Goal: Task Accomplishment & Management: Manage account settings

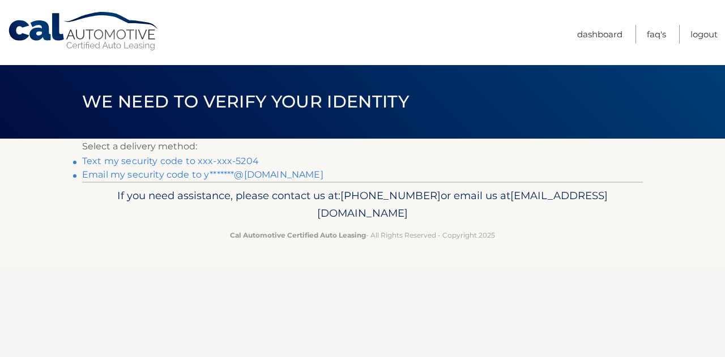
click at [189, 161] on link "Text my security code to xxx-xxx-5204" at bounding box center [170, 161] width 177 height 11
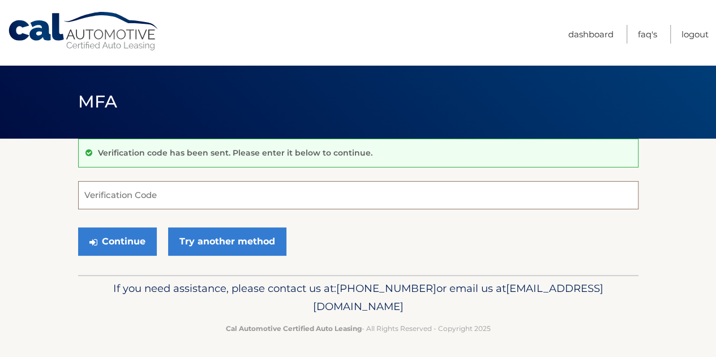
click at [176, 196] on input "Verification Code" at bounding box center [358, 195] width 561 height 28
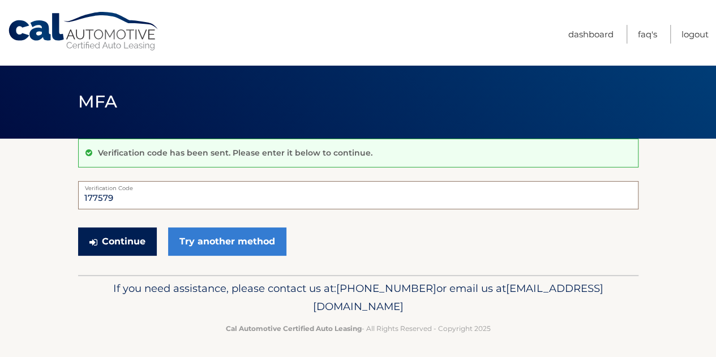
type input "177579"
click at [126, 246] on button "Continue" at bounding box center [117, 242] width 79 height 28
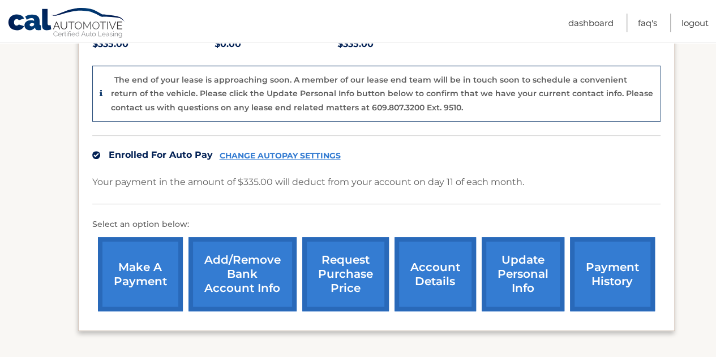
scroll to position [279, 0]
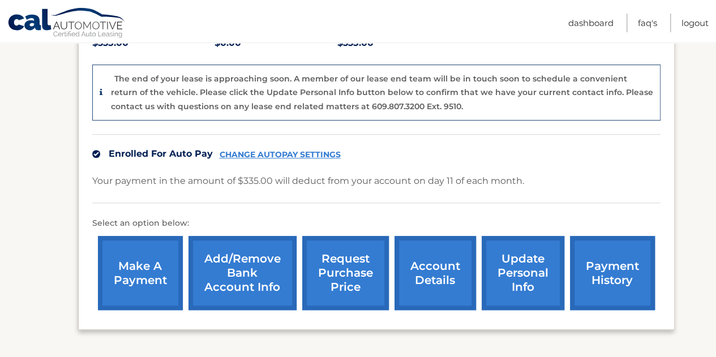
click at [426, 239] on link "account details" at bounding box center [436, 273] width 82 height 74
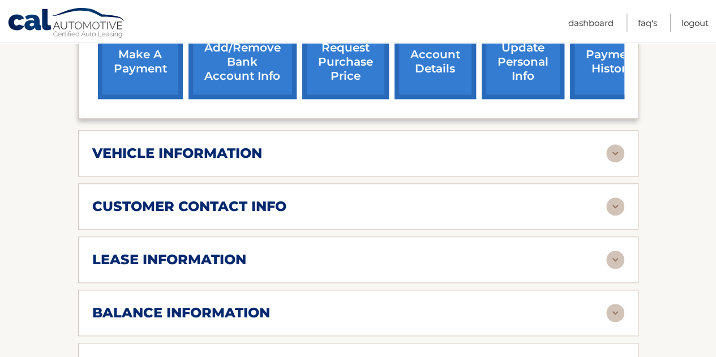
scroll to position [436, 0]
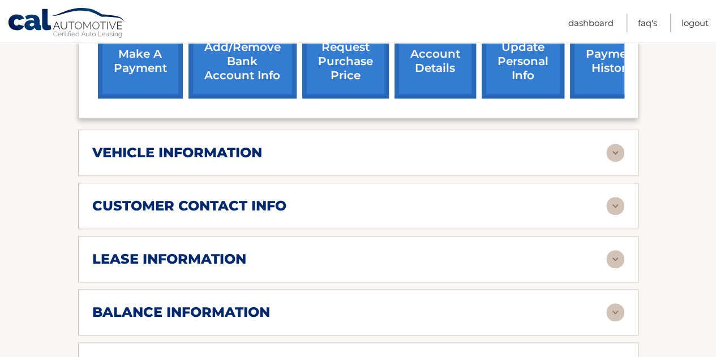
click at [613, 144] on img at bounding box center [615, 153] width 18 height 18
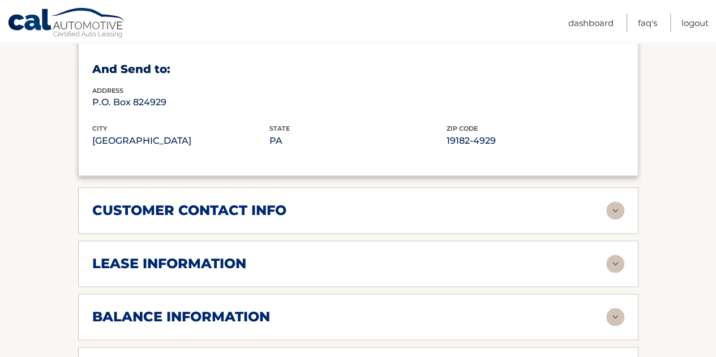
scroll to position [717, 0]
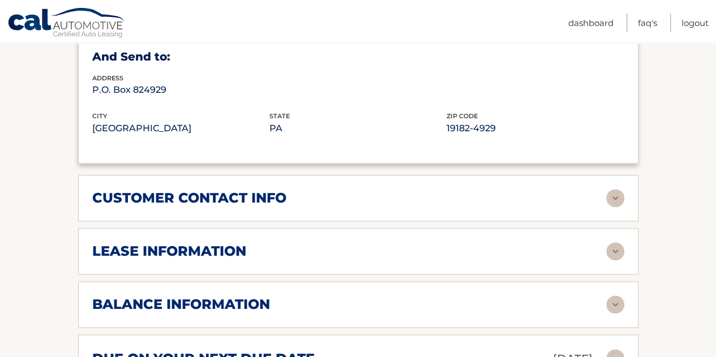
click at [621, 189] on img at bounding box center [615, 198] width 18 height 18
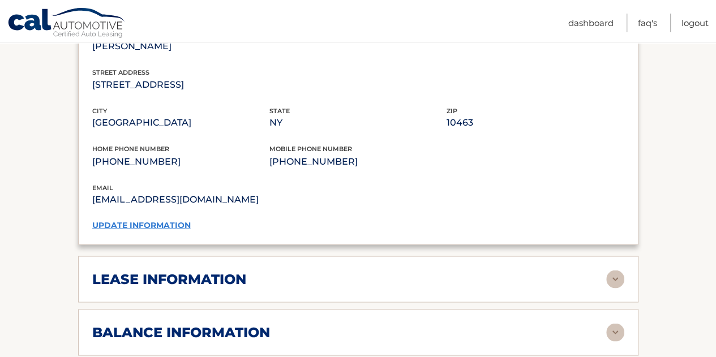
scroll to position [1015, 0]
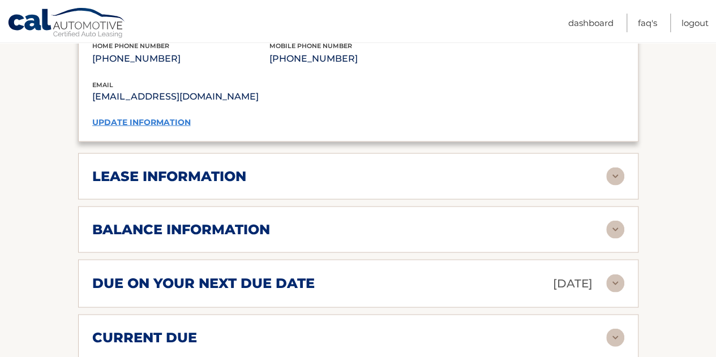
click at [617, 167] on img at bounding box center [615, 176] width 18 height 18
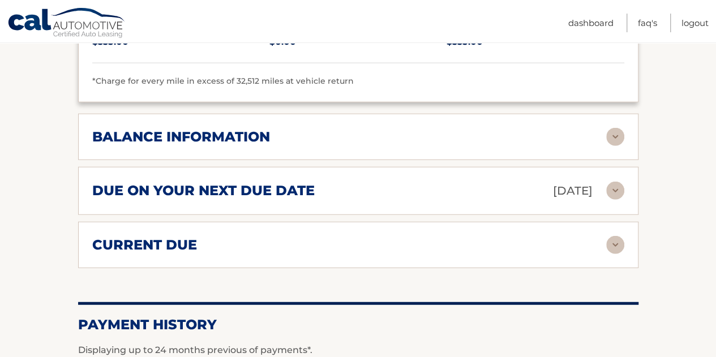
scroll to position [1320, 0]
click at [616, 127] on img at bounding box center [615, 136] width 18 height 18
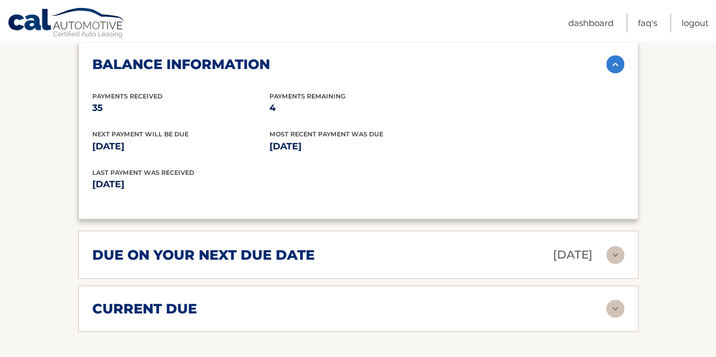
scroll to position [1393, 0]
click at [614, 300] on img at bounding box center [615, 309] width 18 height 18
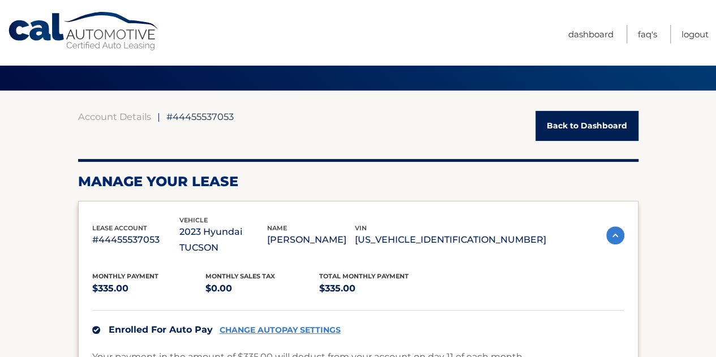
scroll to position [0, 0]
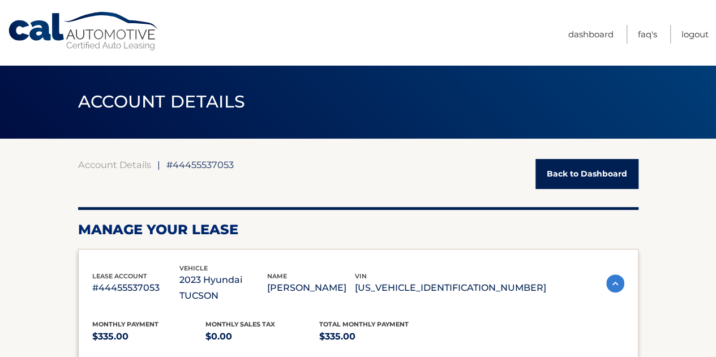
click at [606, 175] on link "Back to Dashboard" at bounding box center [587, 174] width 103 height 30
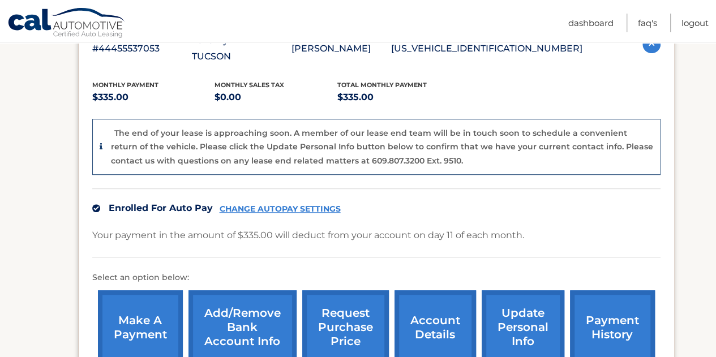
scroll to position [220, 0]
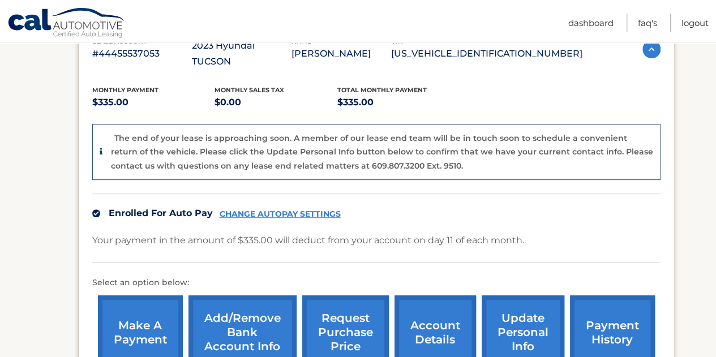
click at [519, 311] on link "update personal info" at bounding box center [523, 333] width 83 height 74
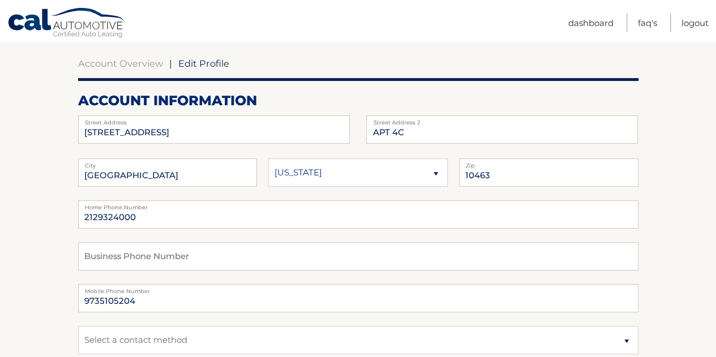
scroll to position [102, 0]
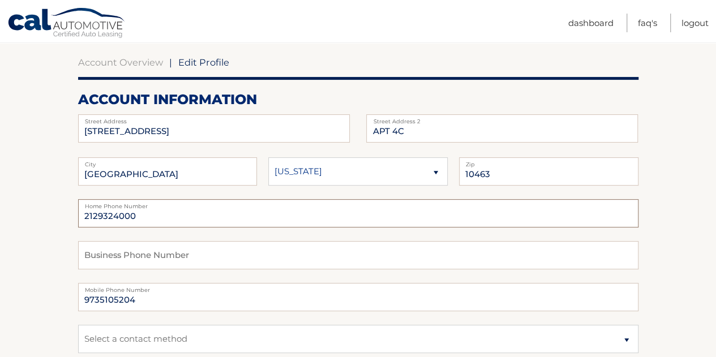
click at [142, 221] on input "2129324000" at bounding box center [358, 213] width 561 height 28
type input "9735105204"
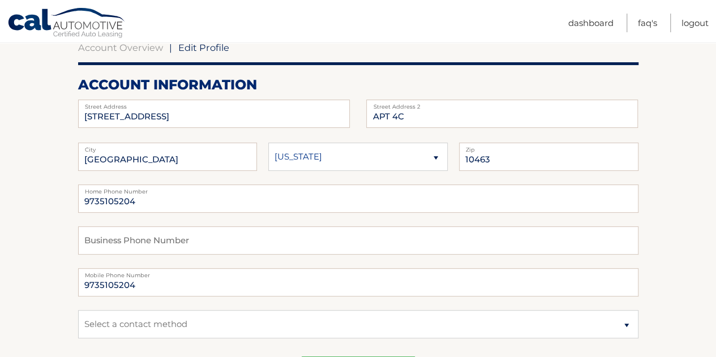
scroll to position [118, 0]
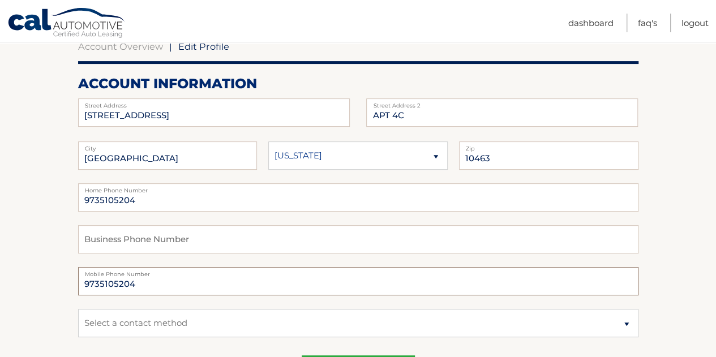
click at [110, 283] on input "9735105204" at bounding box center [358, 281] width 561 height 28
type input "6462854583"
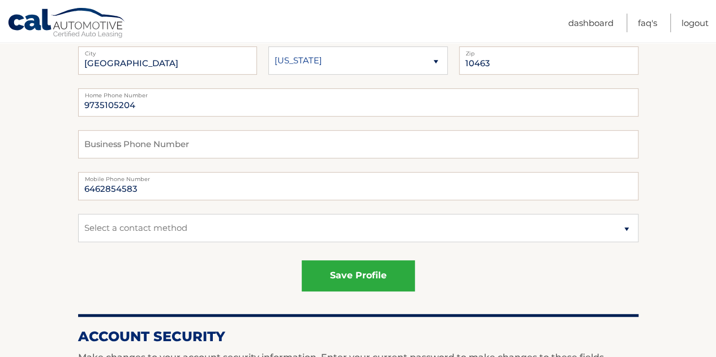
scroll to position [214, 0]
click at [132, 221] on select "Select a contact method Mobile Home" at bounding box center [358, 227] width 561 height 28
select select "3"
click at [78, 213] on select "Select a contact method Mobile Home" at bounding box center [358, 227] width 561 height 28
click at [49, 238] on section "Account Overview | Edit Profile account information 3720 INDEPENDENCE AVE Stree…" at bounding box center [358, 362] width 716 height 874
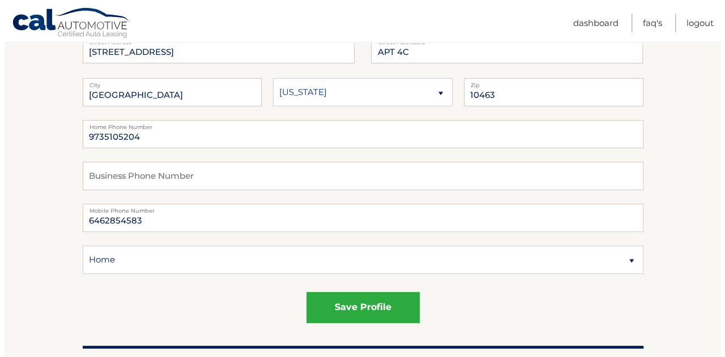
scroll to position [183, 0]
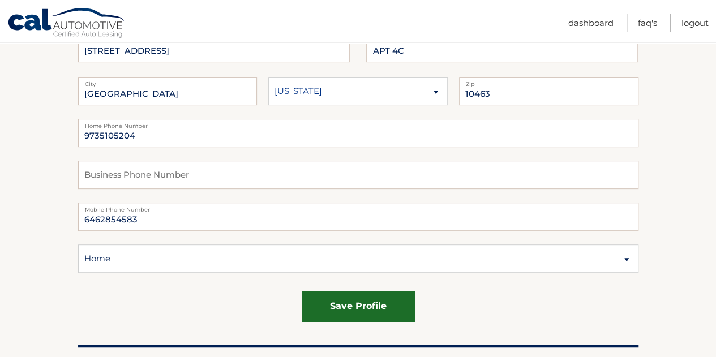
click at [357, 298] on button "save profile" at bounding box center [358, 306] width 113 height 31
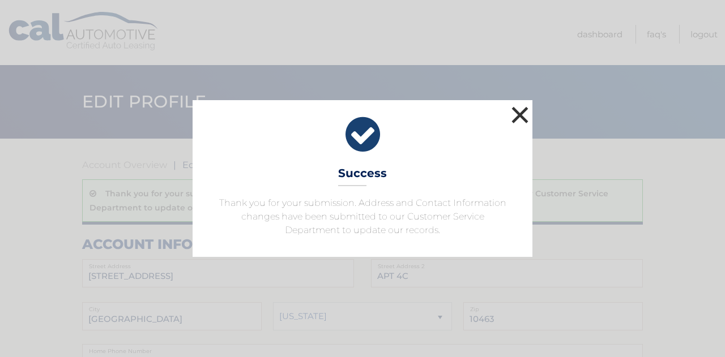
click at [519, 113] on button "×" at bounding box center [519, 115] width 23 height 23
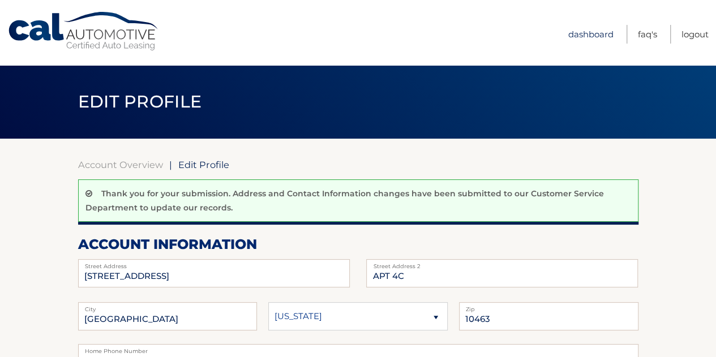
click at [592, 38] on link "Dashboard" at bounding box center [590, 34] width 45 height 19
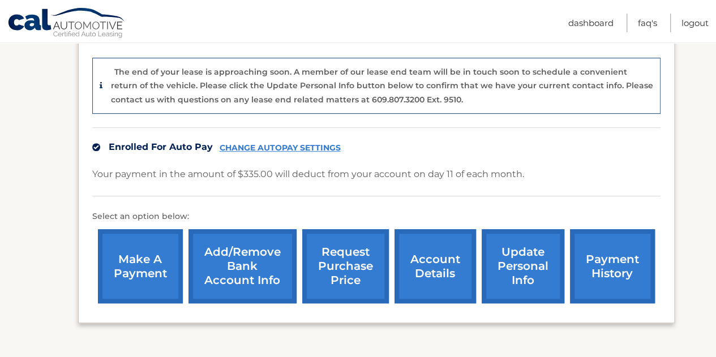
scroll to position [354, 0]
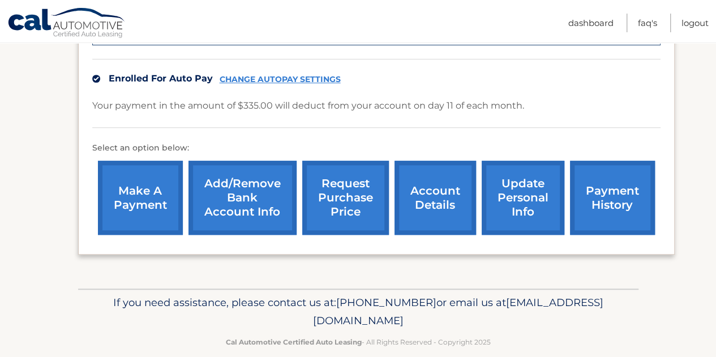
click at [429, 182] on link "account details" at bounding box center [436, 198] width 82 height 74
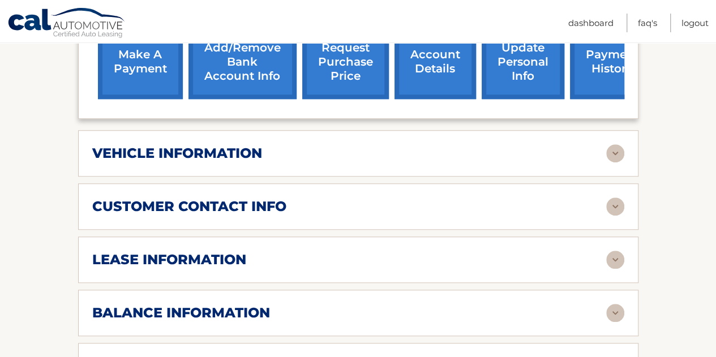
scroll to position [436, 0]
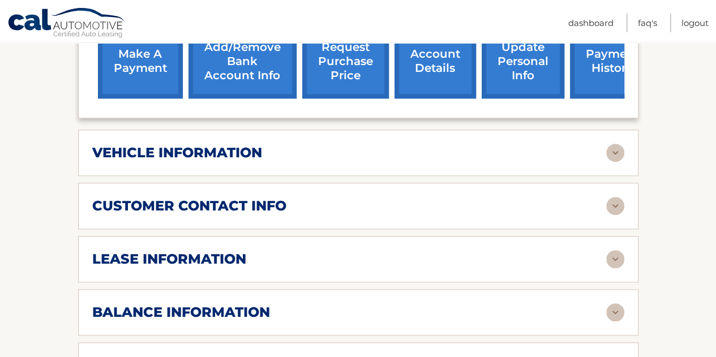
click at [193, 255] on div "lease information Contract Start Date Nov 11, 2022 Term 39 Maturity Date Feb 11…" at bounding box center [358, 259] width 561 height 46
click at [195, 251] on h2 "lease information" at bounding box center [169, 259] width 154 height 17
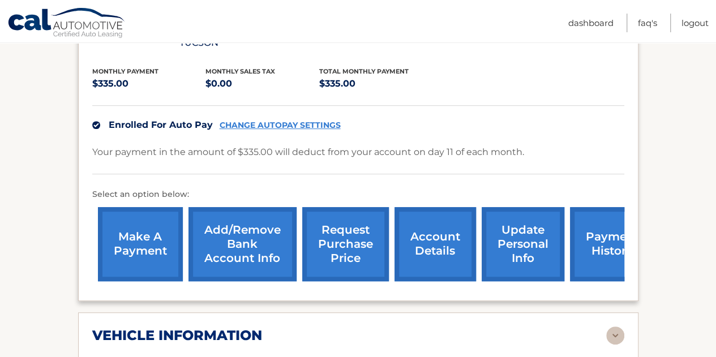
scroll to position [0, 0]
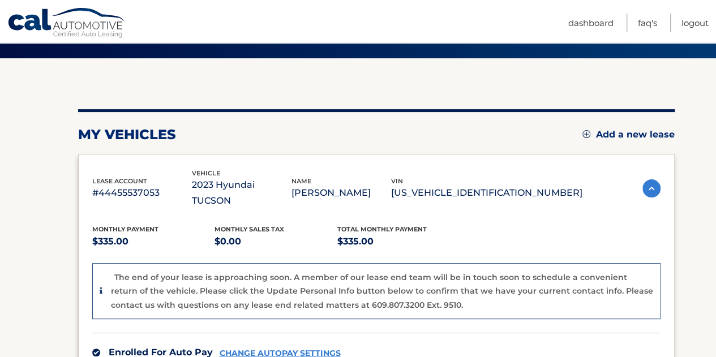
scroll to position [80, 0]
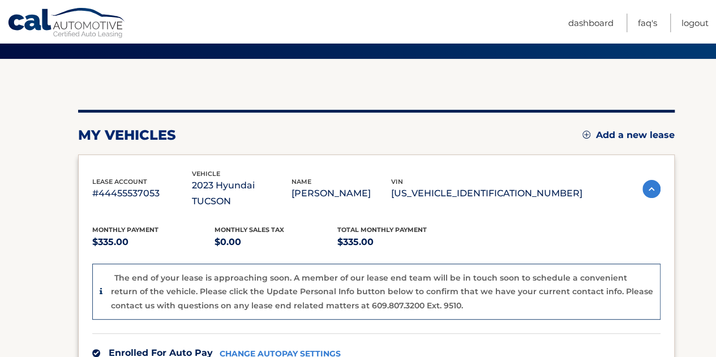
click at [609, 131] on link "Add a new lease" at bounding box center [629, 135] width 92 height 11
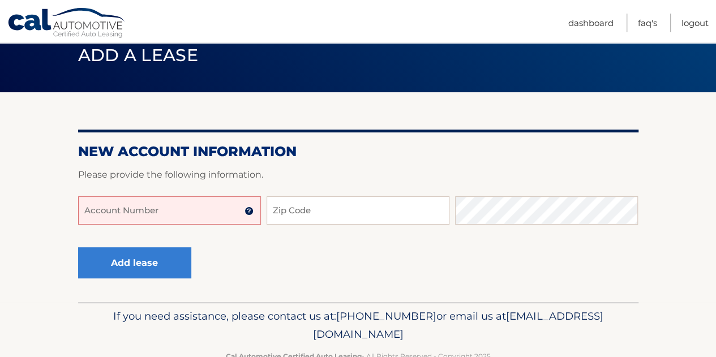
scroll to position [49, 0]
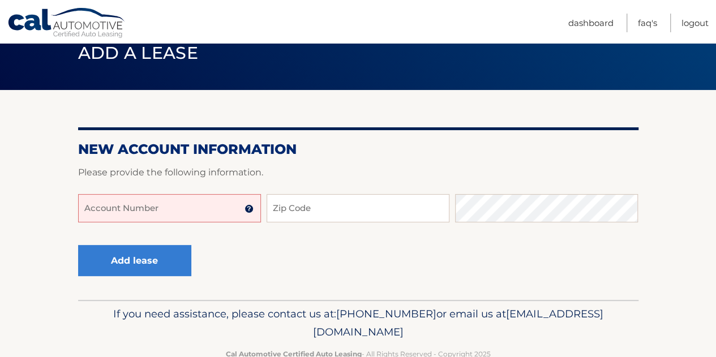
click at [216, 210] on input "Account Number" at bounding box center [169, 208] width 183 height 28
